Goal: Complete application form

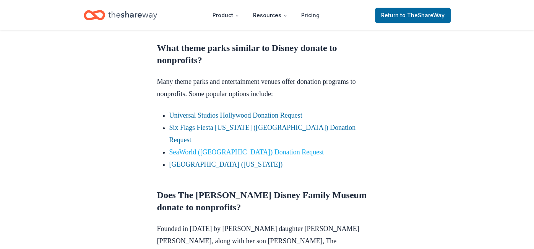
scroll to position [473, 0]
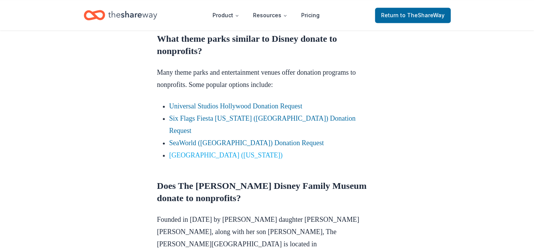
click at [186, 151] on link "[GEOGRAPHIC_DATA] ([US_STATE])" at bounding box center [226, 155] width 114 height 8
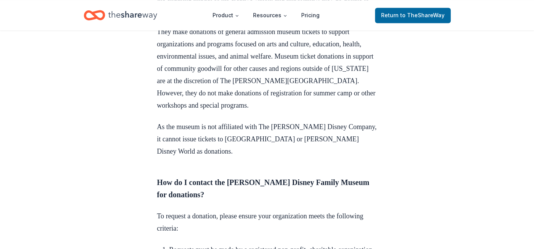
scroll to position [826, 0]
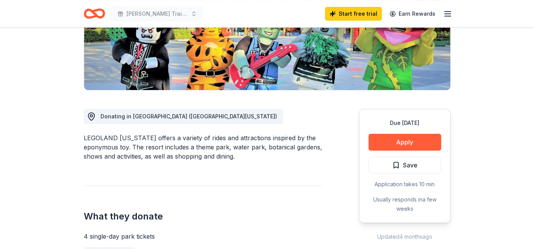
scroll to position [143, 0]
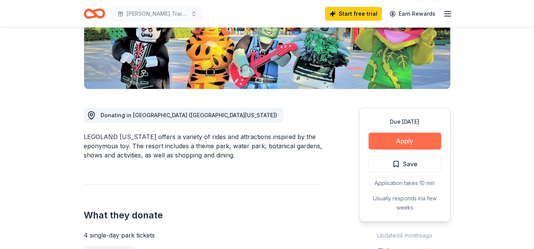
click at [405, 140] on button "Apply" at bounding box center [405, 140] width 73 height 17
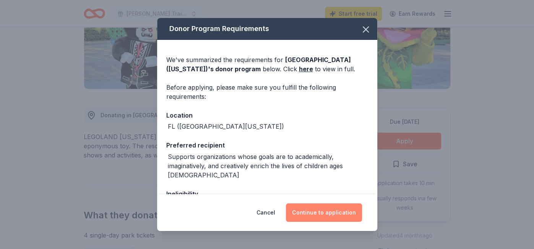
click at [329, 212] on button "Continue to application" at bounding box center [324, 212] width 76 height 18
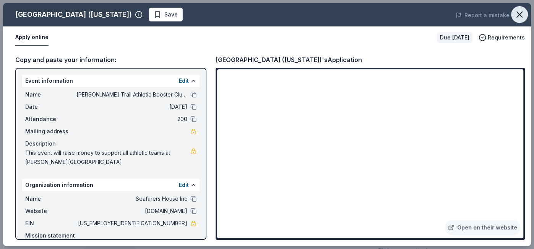
click at [520, 16] on icon "button" at bounding box center [520, 14] width 11 height 11
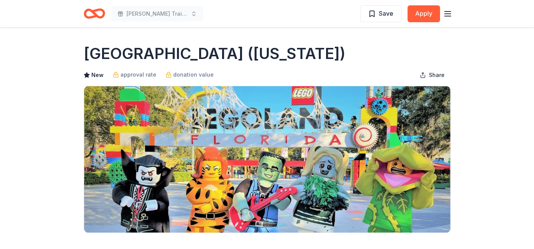
scroll to position [0, 0]
